Goal: Information Seeking & Learning: Learn about a topic

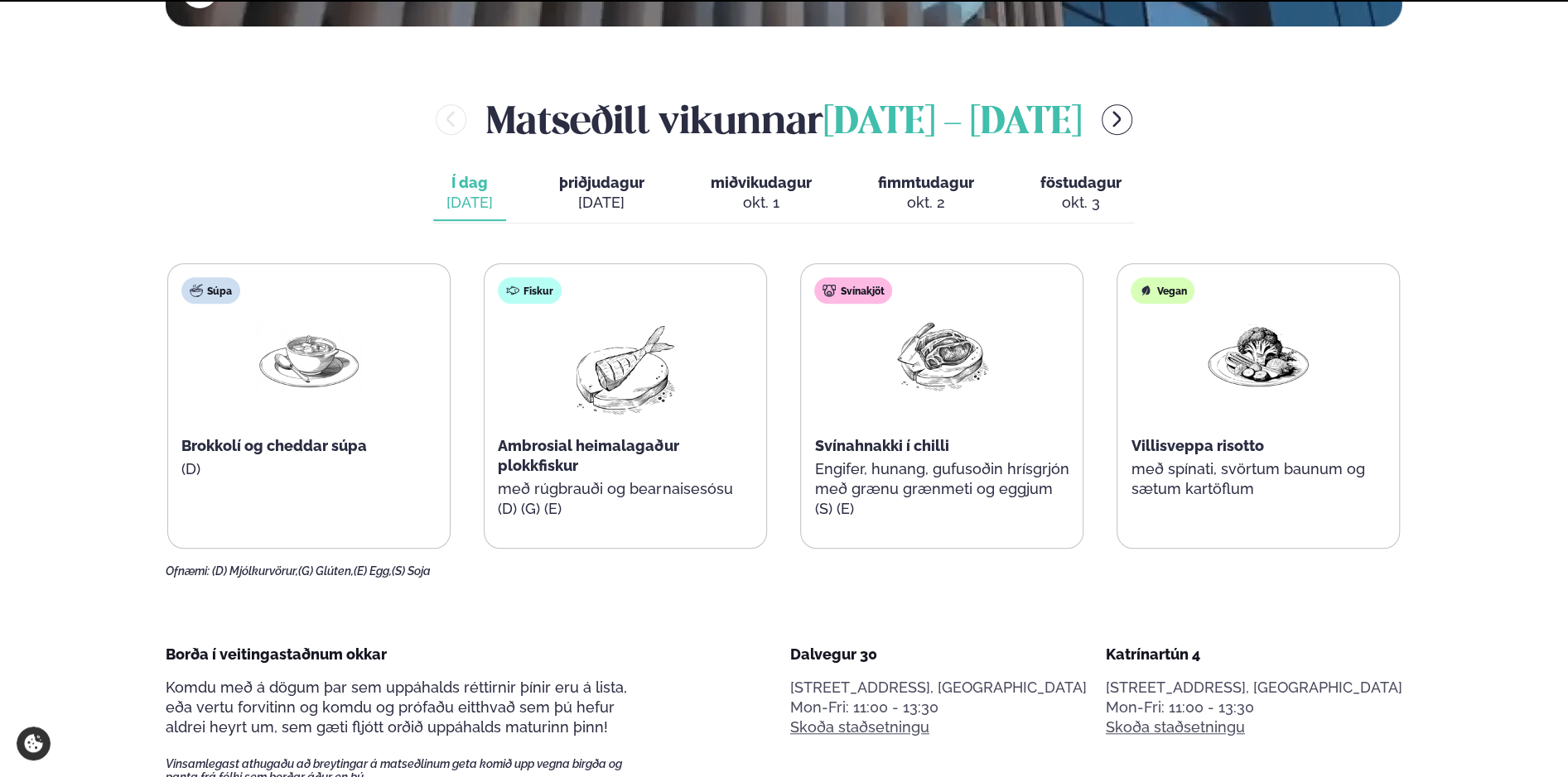
scroll to position [745, 0]
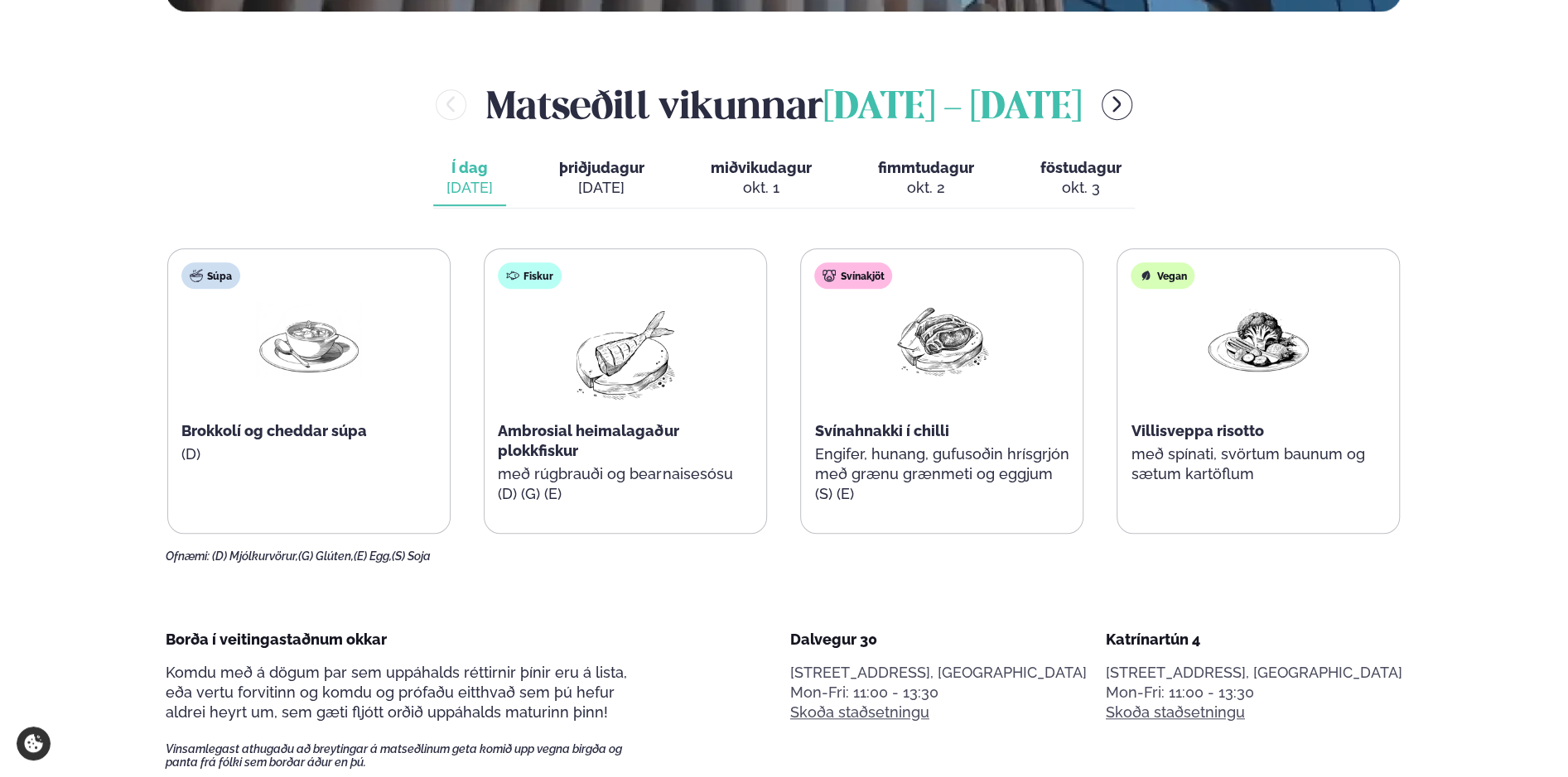
click at [614, 165] on span "þriðjudagur" at bounding box center [602, 168] width 85 height 17
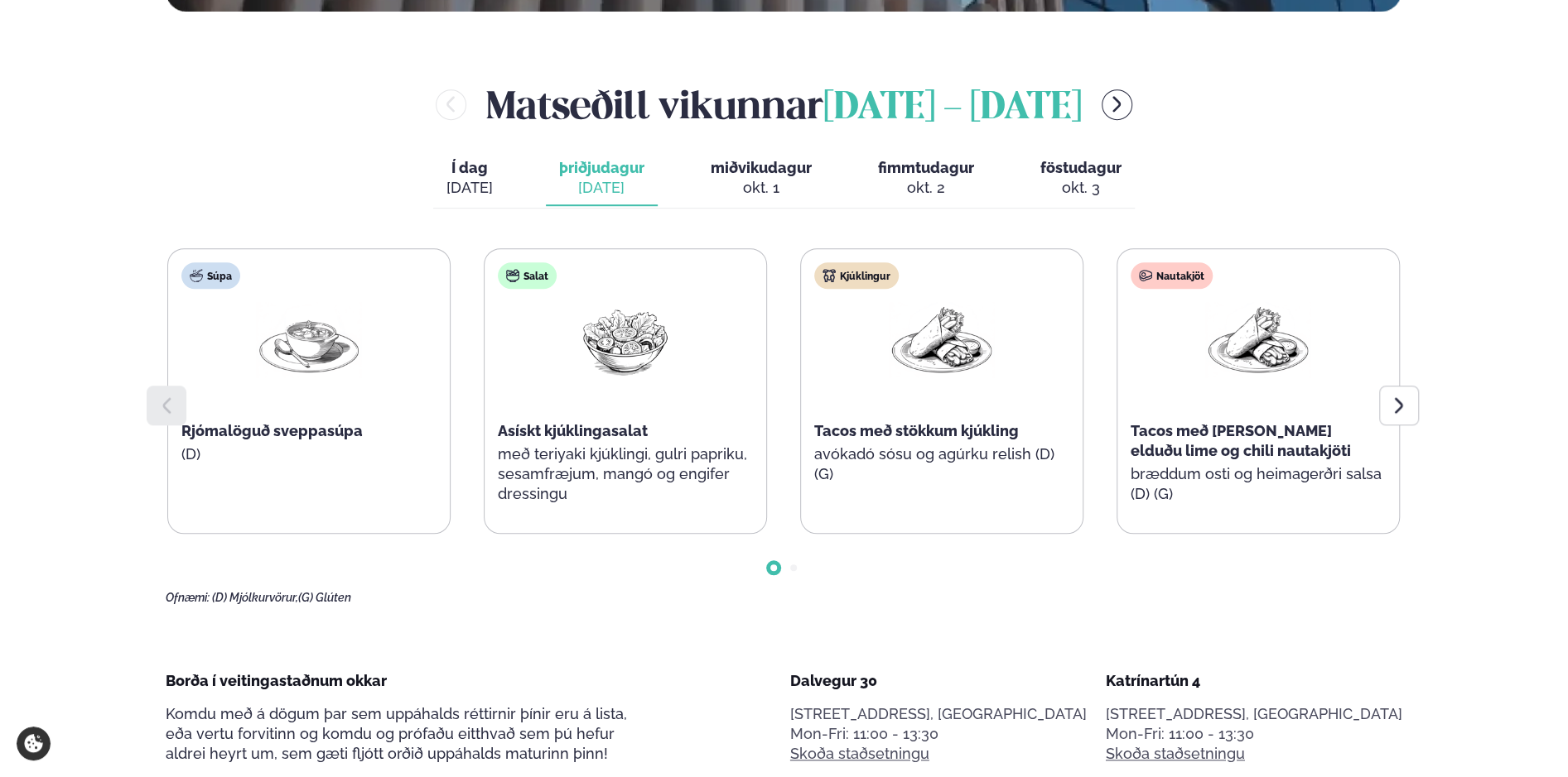
click at [754, 168] on span "miðvikudagur" at bounding box center [761, 168] width 101 height 17
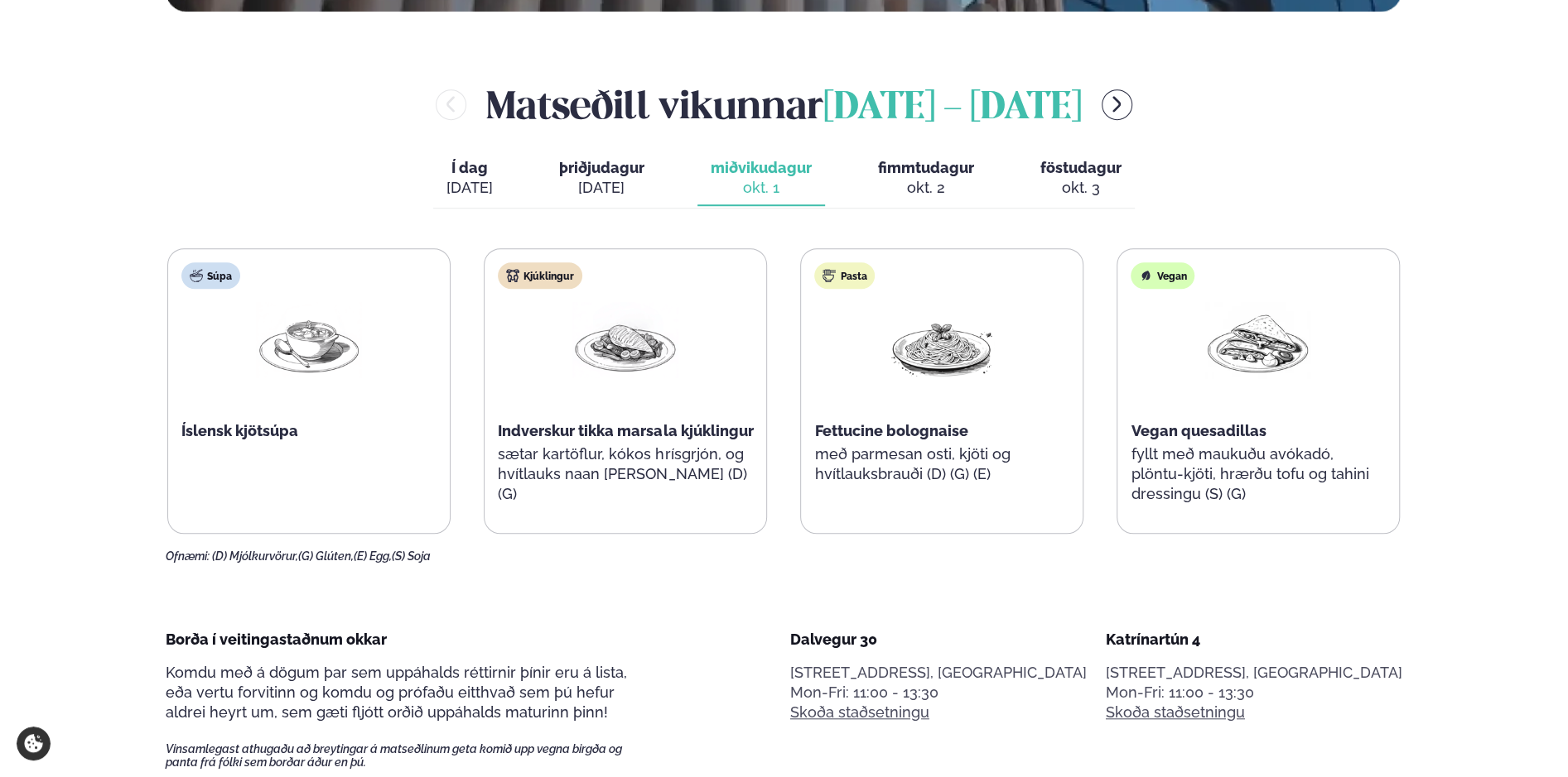
click at [932, 168] on span "fimmtudagur" at bounding box center [925, 168] width 96 height 17
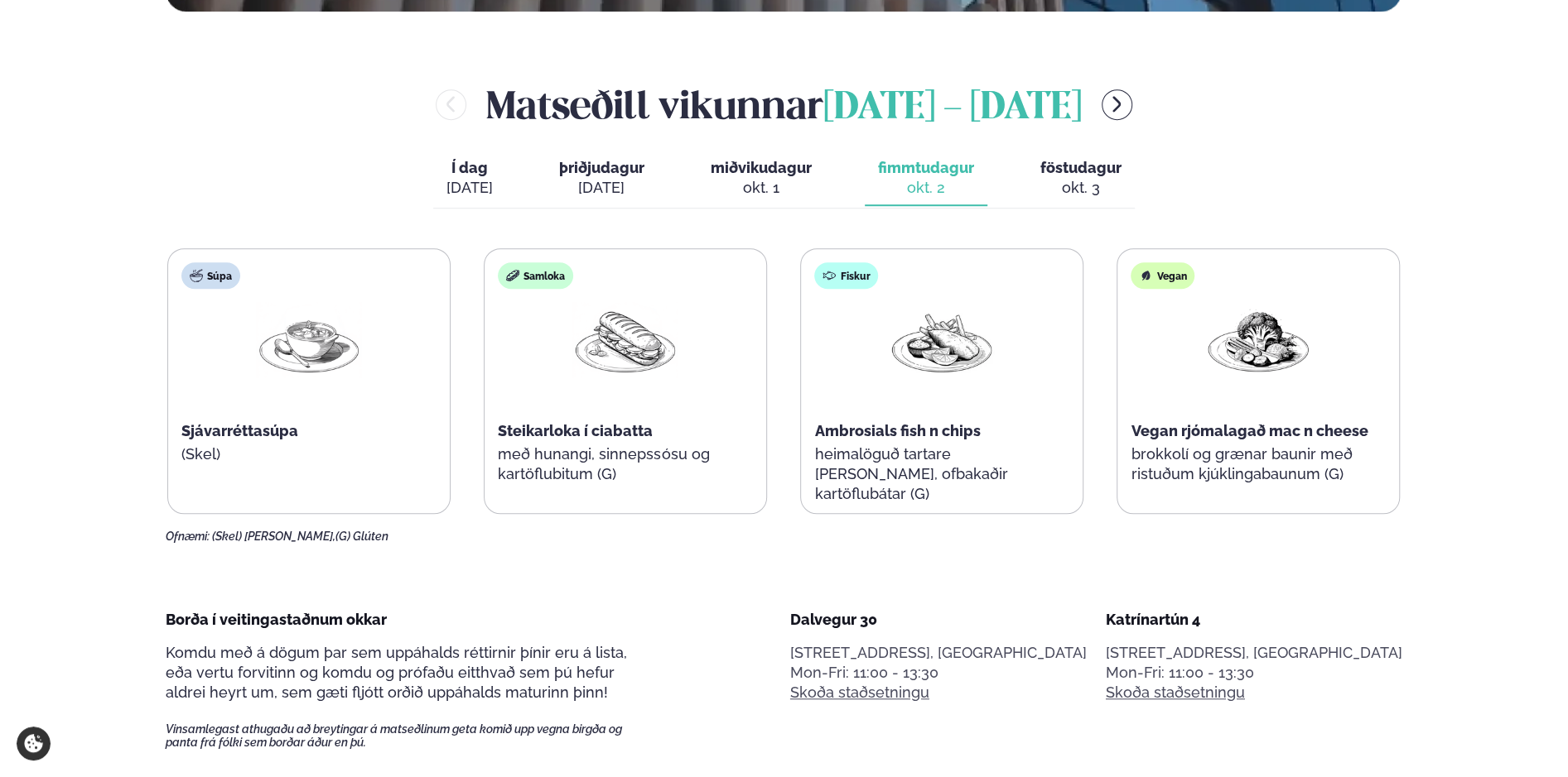
click at [1091, 179] on div "okt. 3" at bounding box center [1081, 188] width 81 height 20
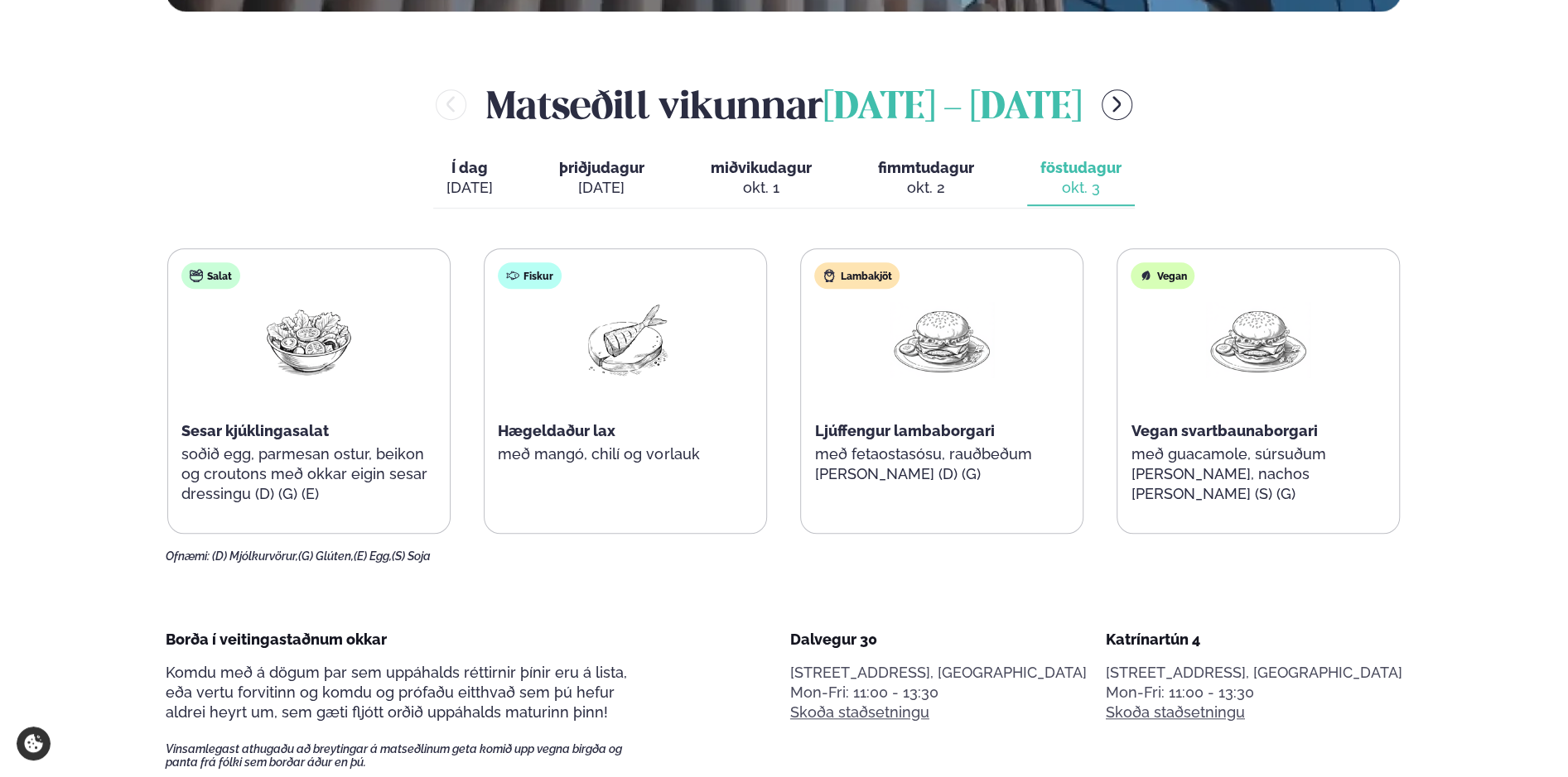
click at [929, 192] on div "okt. 2" at bounding box center [925, 188] width 96 height 20
